Goal: Find specific page/section: Find specific page/section

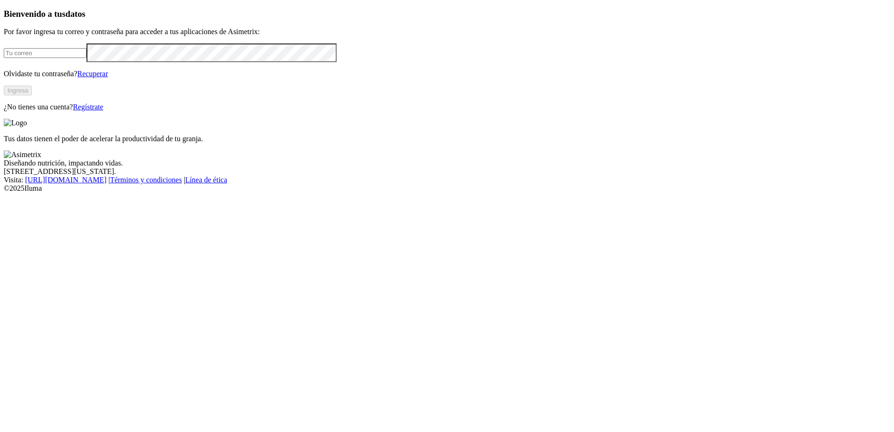
type input "[EMAIL_ADDRESS][DOMAIN_NAME]"
click at [32, 95] on button "Ingresa" at bounding box center [18, 91] width 28 height 10
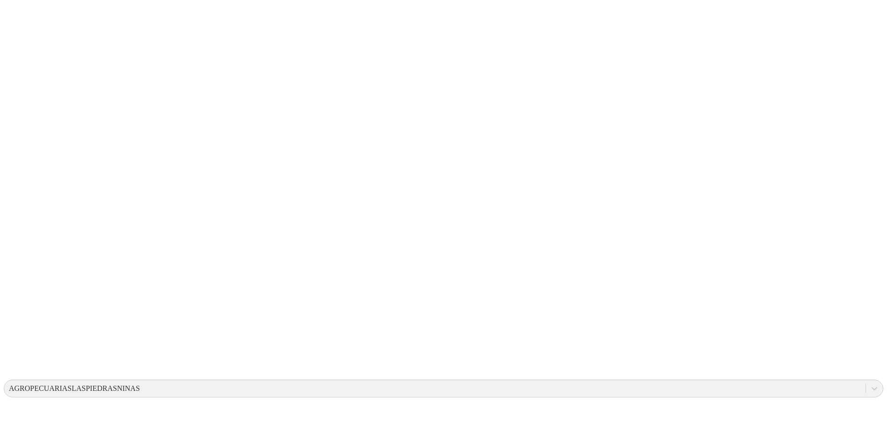
drag, startPoint x: 424, startPoint y: 144, endPoint x: 497, endPoint y: 187, distance: 85.1
click at [26, 16] on icon at bounding box center [18, 191] width 29 height 374
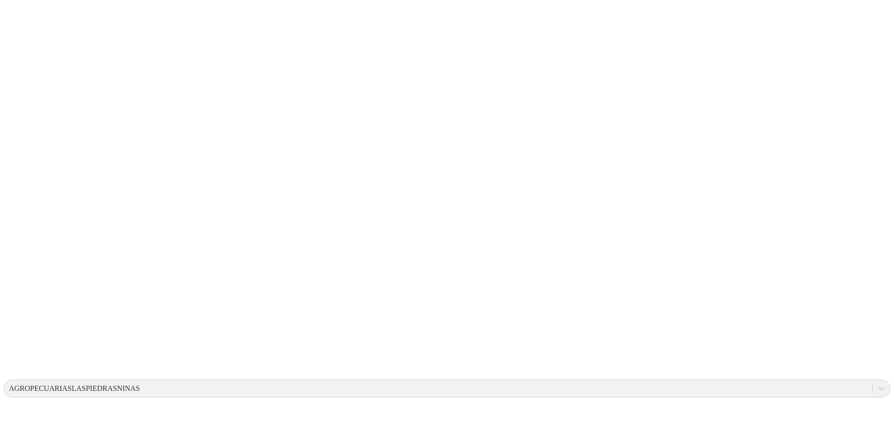
click at [17, 21] on icon at bounding box center [18, 191] width 29 height 374
